Goal: Browse casually: Explore the website without a specific task or goal

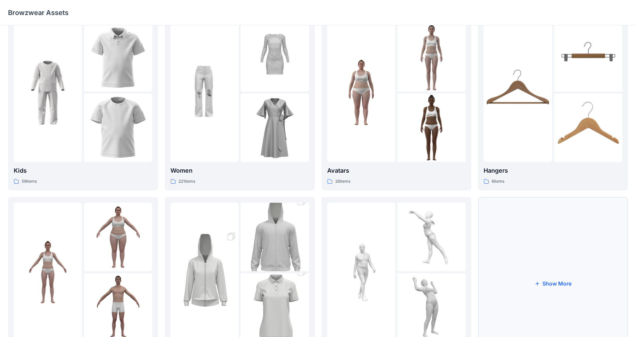
scroll to position [33, 0]
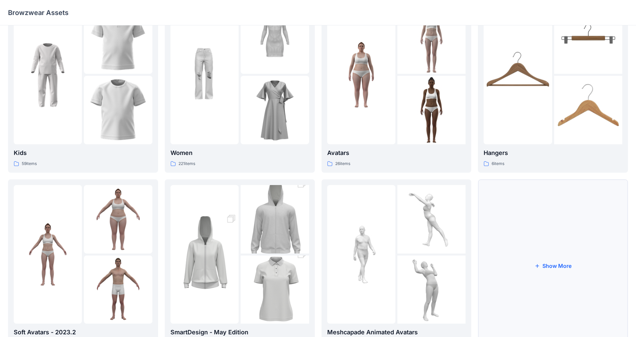
click at [534, 262] on button "Show More" at bounding box center [553, 265] width 150 height 173
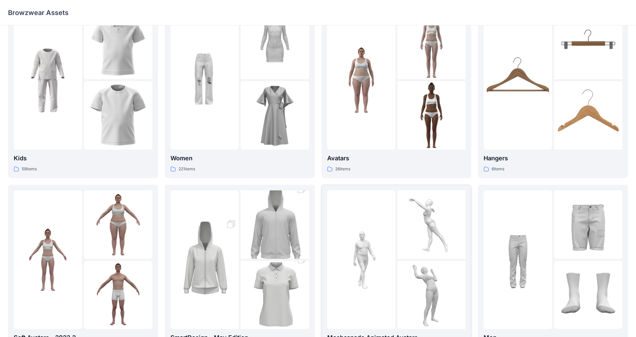
scroll to position [0, 0]
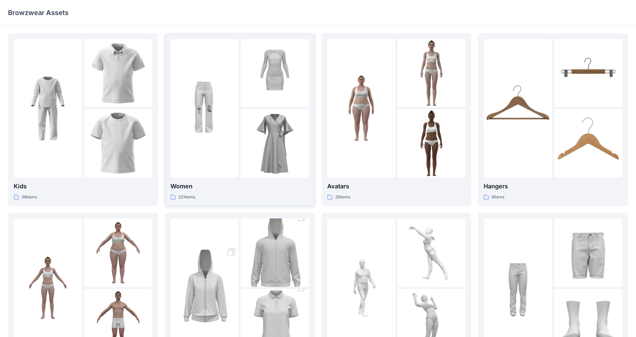
click at [226, 129] on img at bounding box center [204, 108] width 68 height 68
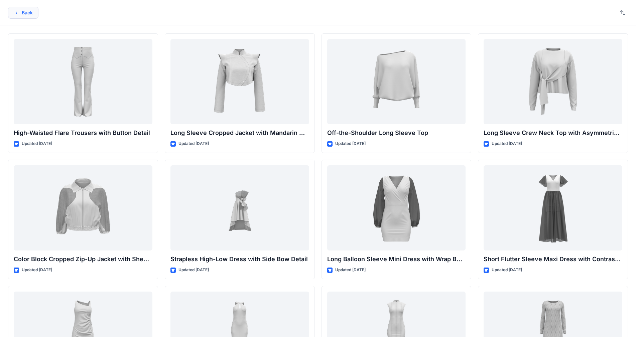
click at [28, 9] on button "Back" at bounding box center [23, 13] width 30 height 12
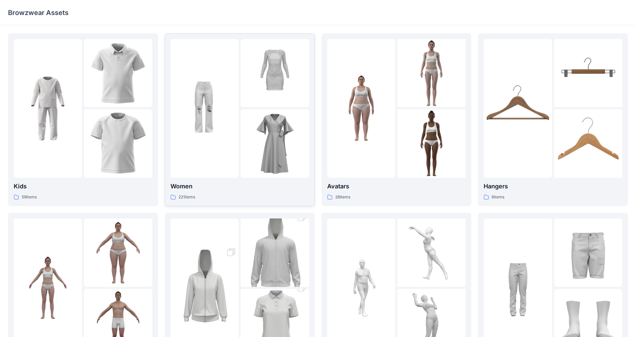
click at [260, 120] on img at bounding box center [274, 143] width 68 height 68
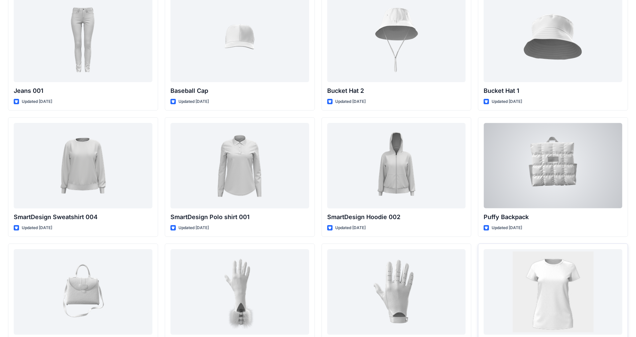
scroll to position [4087, 0]
